Goal: Task Accomplishment & Management: Complete application form

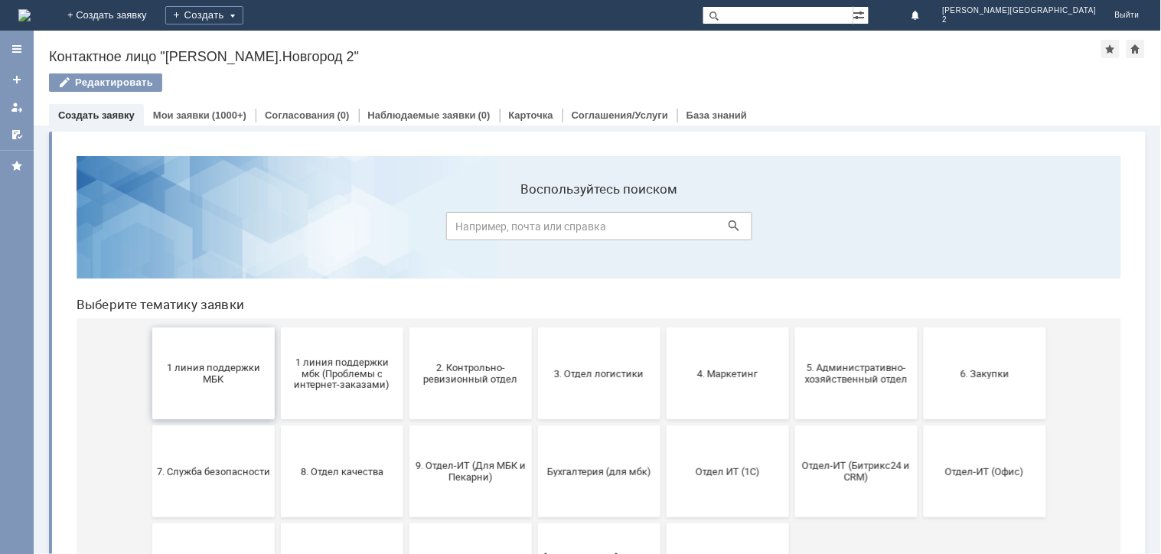
click at [222, 385] on button "1 линия поддержки МБК" at bounding box center [213, 373] width 122 height 92
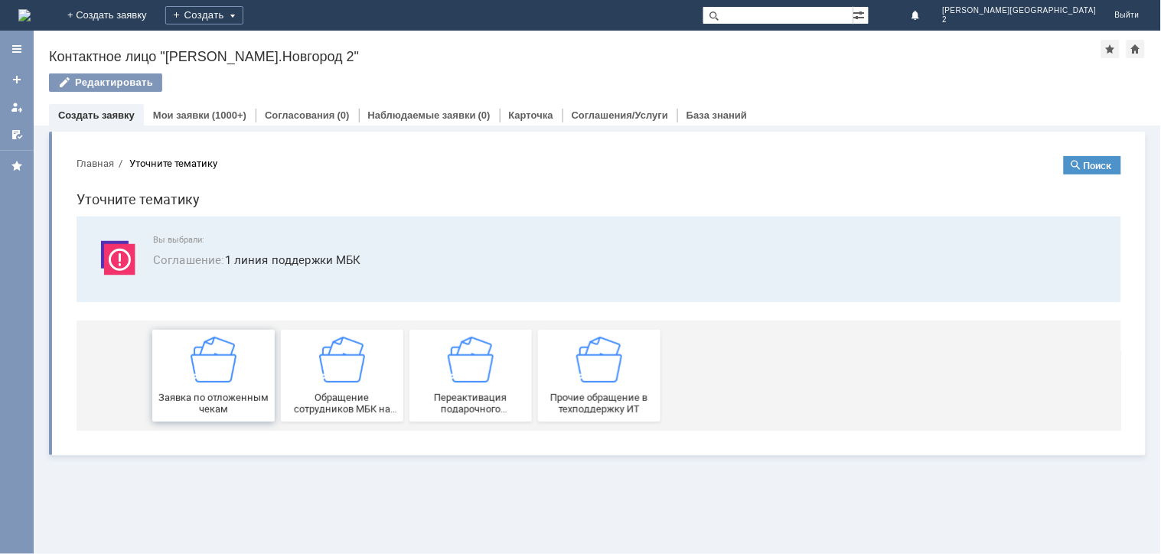
click at [229, 401] on span "Заявка по отложенным чекам" at bounding box center [212, 402] width 113 height 23
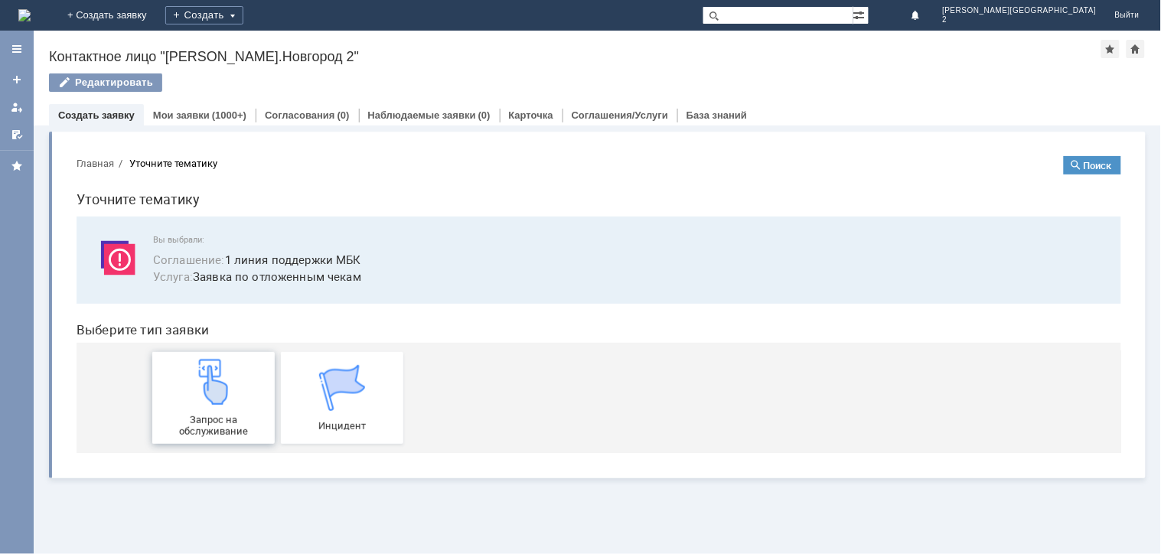
click at [240, 429] on span "Запрос на обслуживание" at bounding box center [212, 424] width 113 height 23
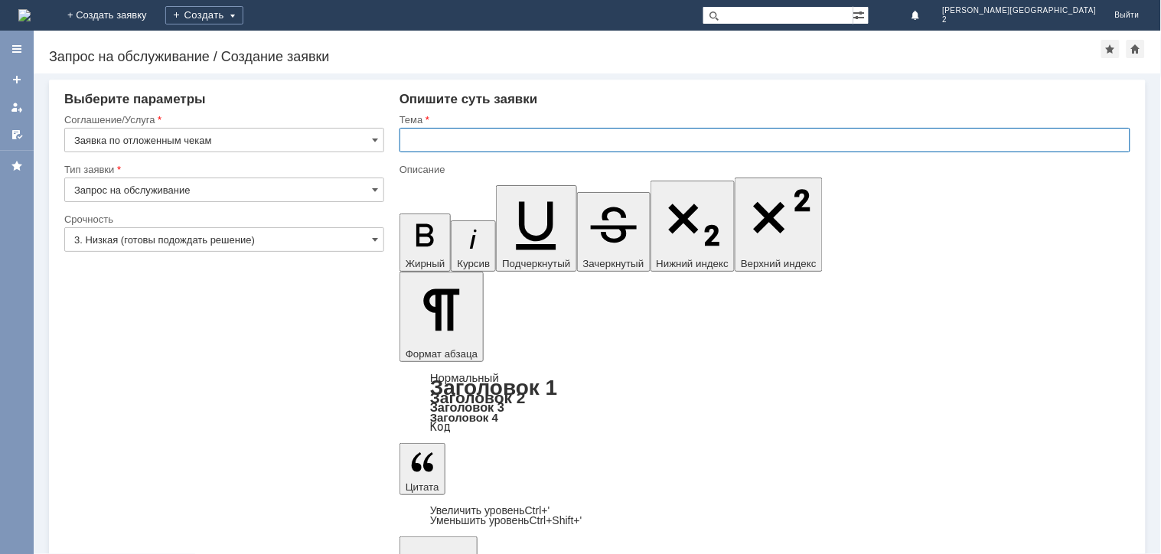
click at [431, 134] on input "text" at bounding box center [765, 140] width 731 height 24
type input "отл чек"
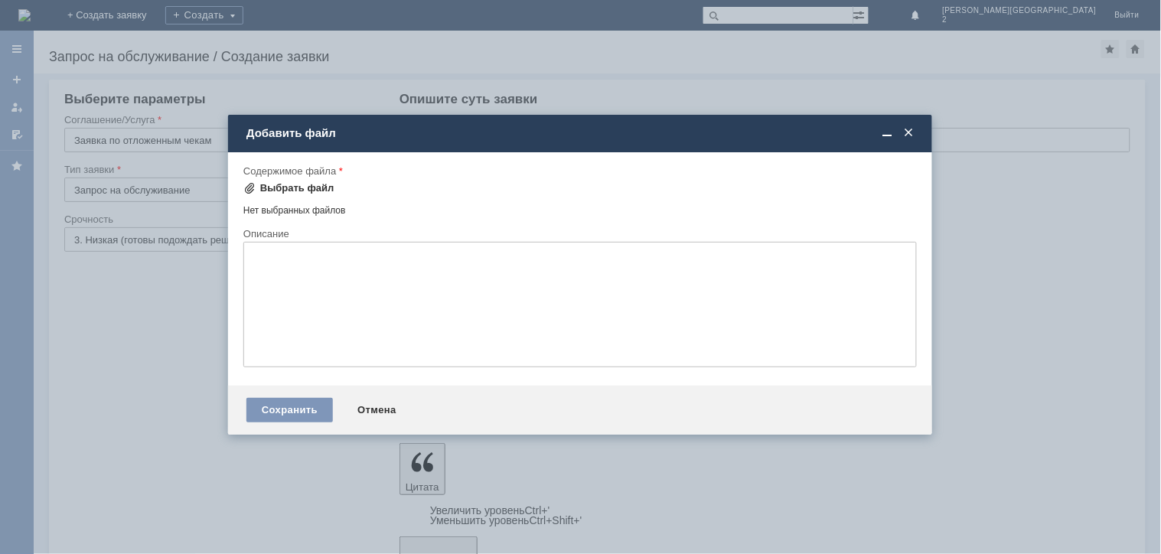
click at [303, 185] on div "Выбрать файл" at bounding box center [297, 188] width 74 height 12
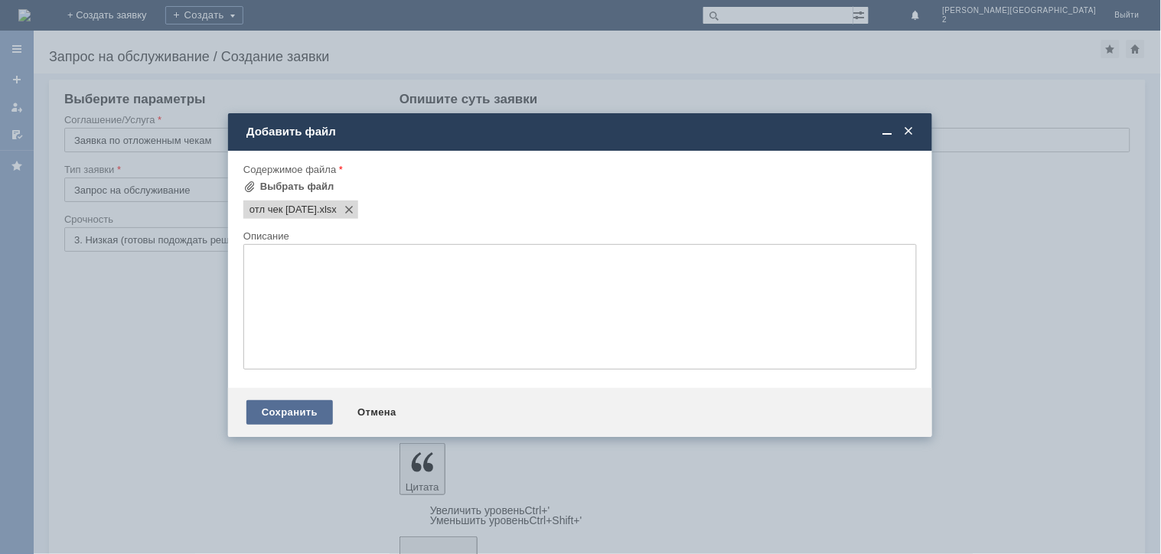
click at [309, 416] on div "Сохранить" at bounding box center [290, 412] width 87 height 24
